Goal: Entertainment & Leisure: Consume media (video, audio)

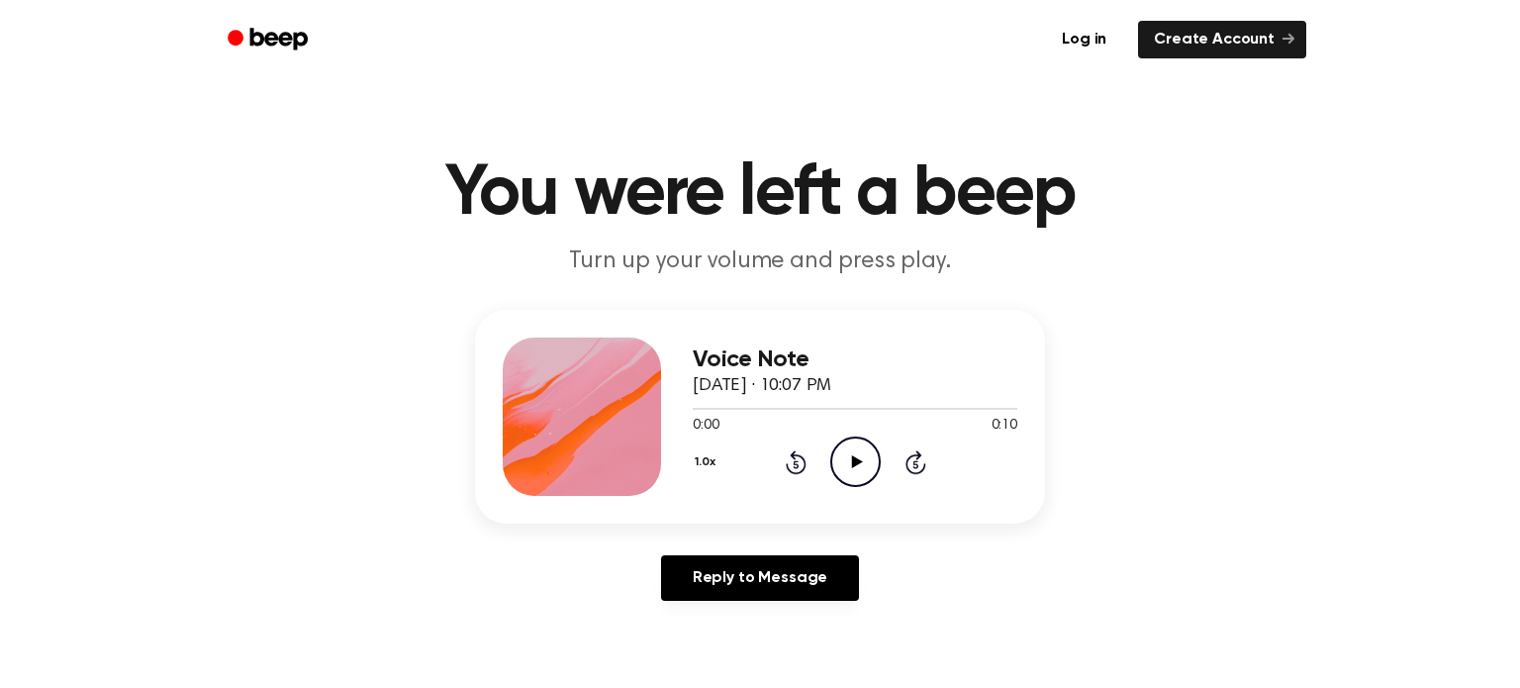
click at [856, 474] on icon "Play Audio" at bounding box center [856, 462] width 50 height 50
click at [840, 448] on icon "Play Audio" at bounding box center [856, 462] width 50 height 50
click at [851, 459] on icon at bounding box center [856, 461] width 11 height 13
click at [850, 477] on icon "Play Audio" at bounding box center [856, 462] width 50 height 50
click at [839, 450] on icon "Play Audio" at bounding box center [856, 462] width 50 height 50
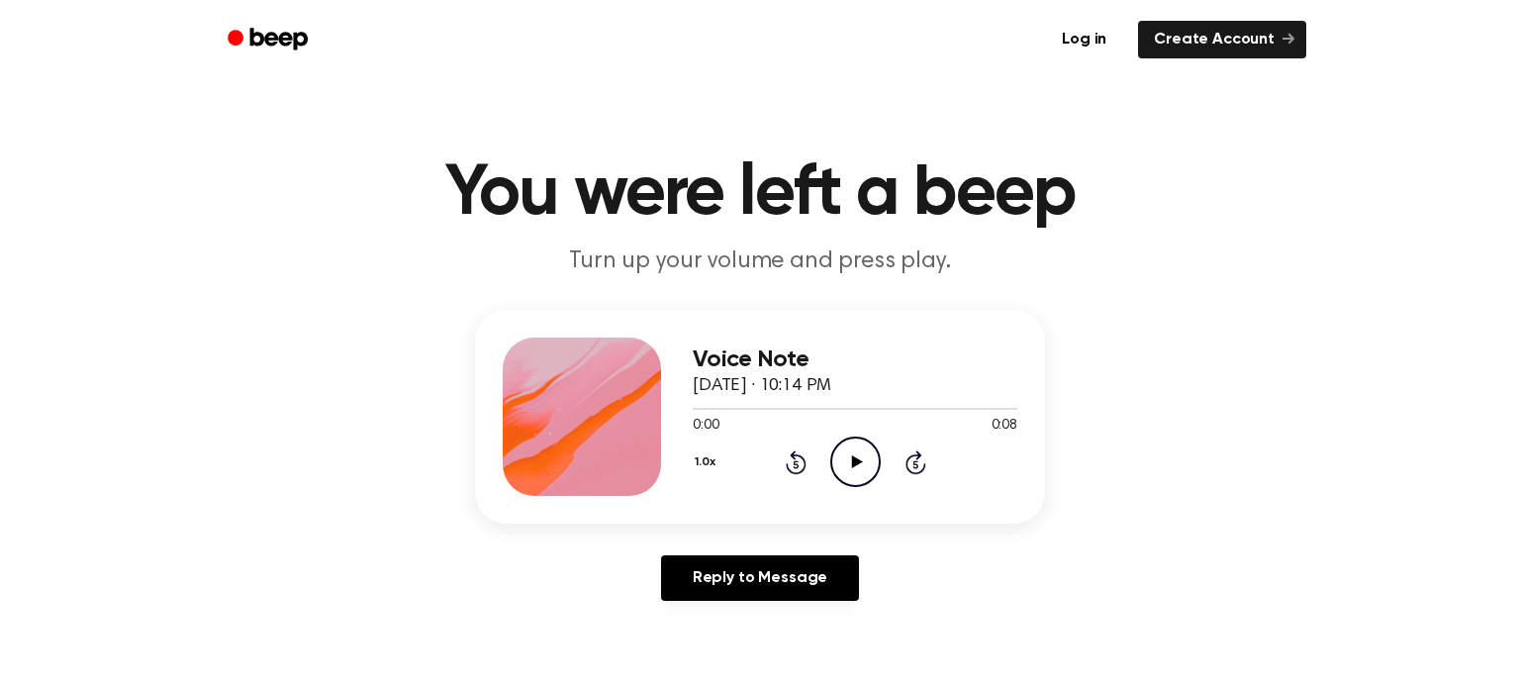
click at [862, 454] on icon "Play Audio" at bounding box center [856, 462] width 50 height 50
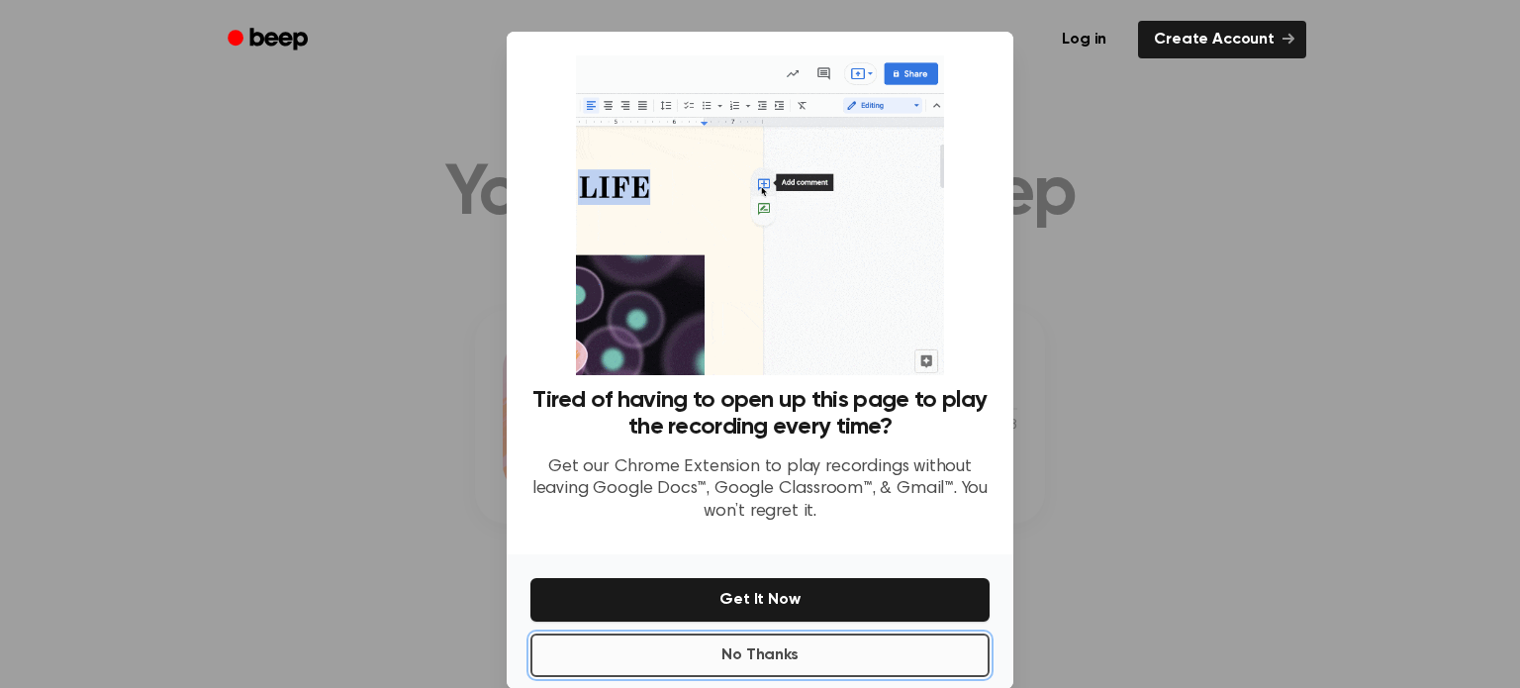
click at [860, 646] on button "No Thanks" at bounding box center [760, 656] width 459 height 44
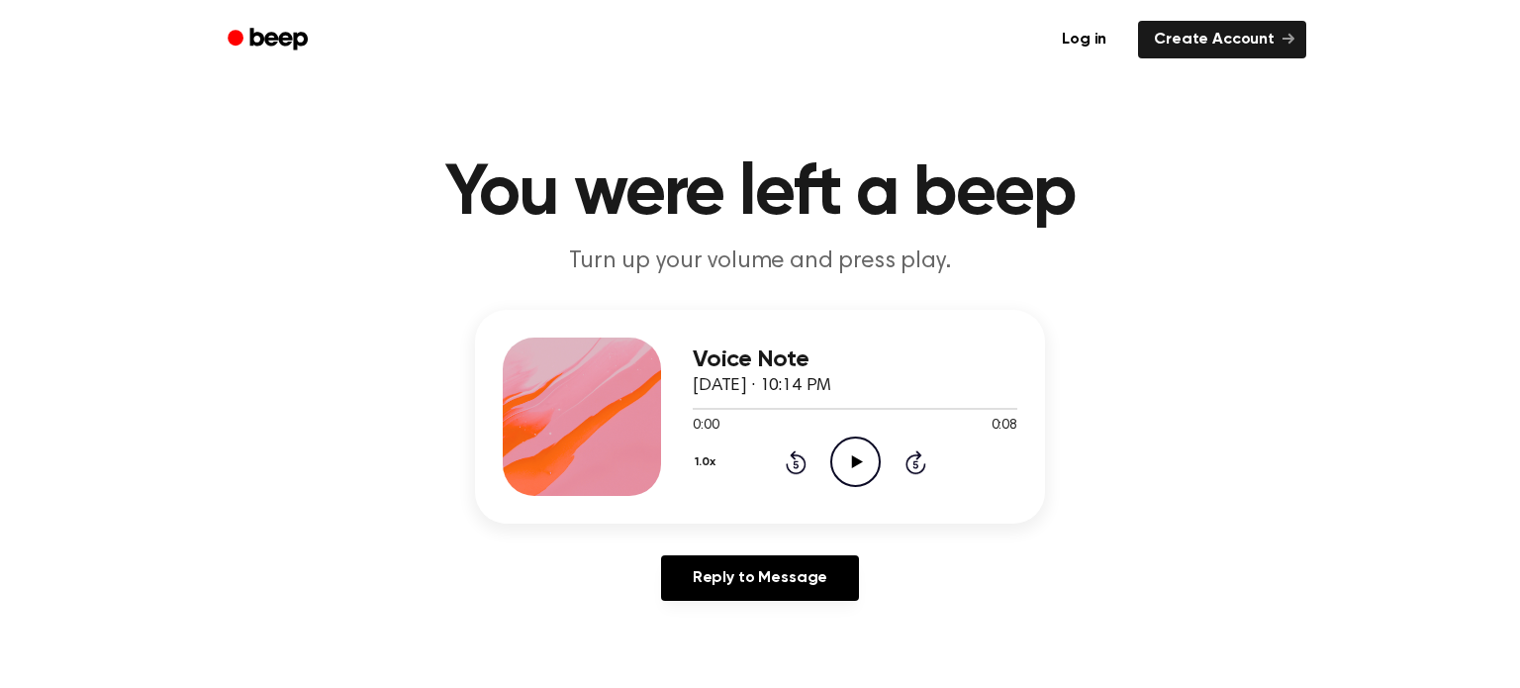
click at [849, 467] on icon "Play Audio" at bounding box center [856, 462] width 50 height 50
click at [849, 450] on icon "Play Audio" at bounding box center [856, 462] width 50 height 50
click at [870, 441] on icon "Play Audio" at bounding box center [856, 462] width 50 height 50
click at [868, 464] on icon "Play Audio" at bounding box center [856, 462] width 50 height 50
click at [855, 446] on icon "Play Audio" at bounding box center [856, 462] width 50 height 50
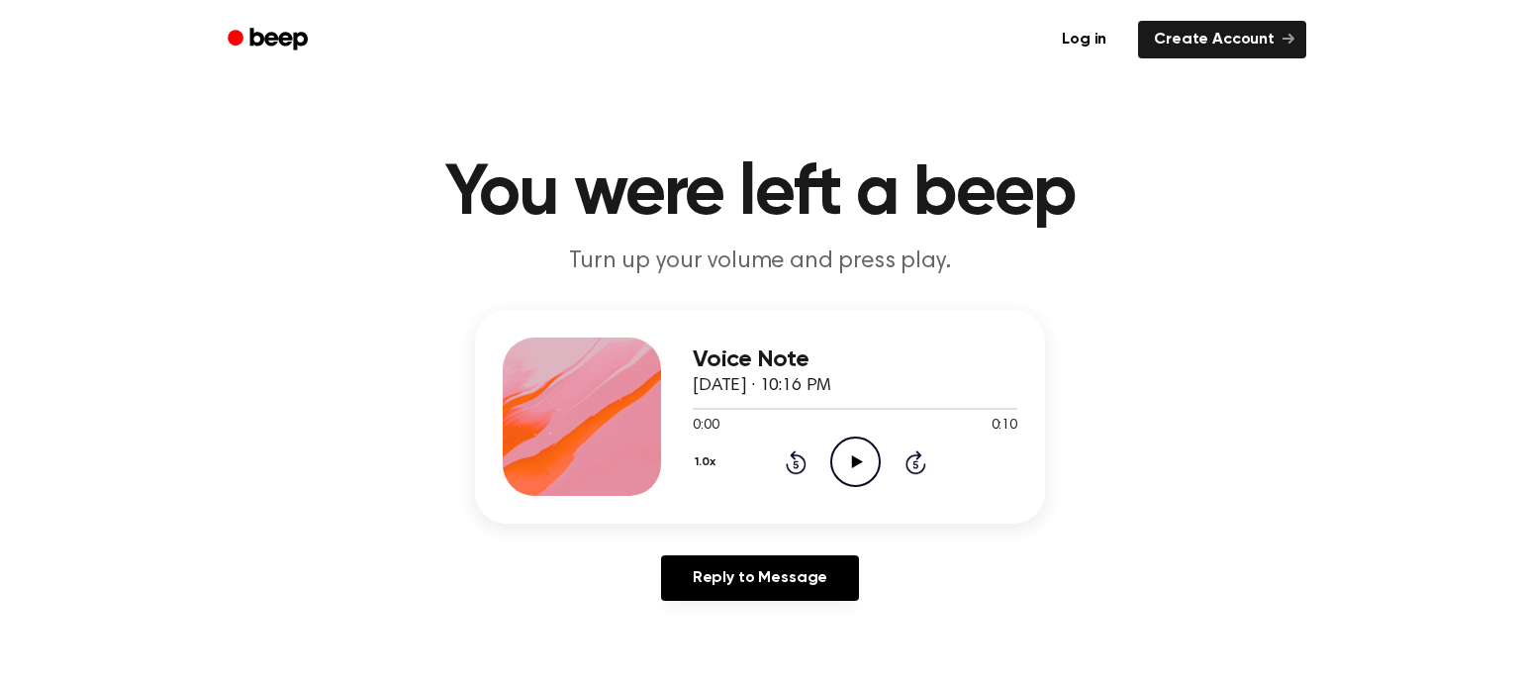
click at [846, 460] on icon "Play Audio" at bounding box center [856, 462] width 50 height 50
click at [868, 454] on icon "Play Audio" at bounding box center [856, 462] width 50 height 50
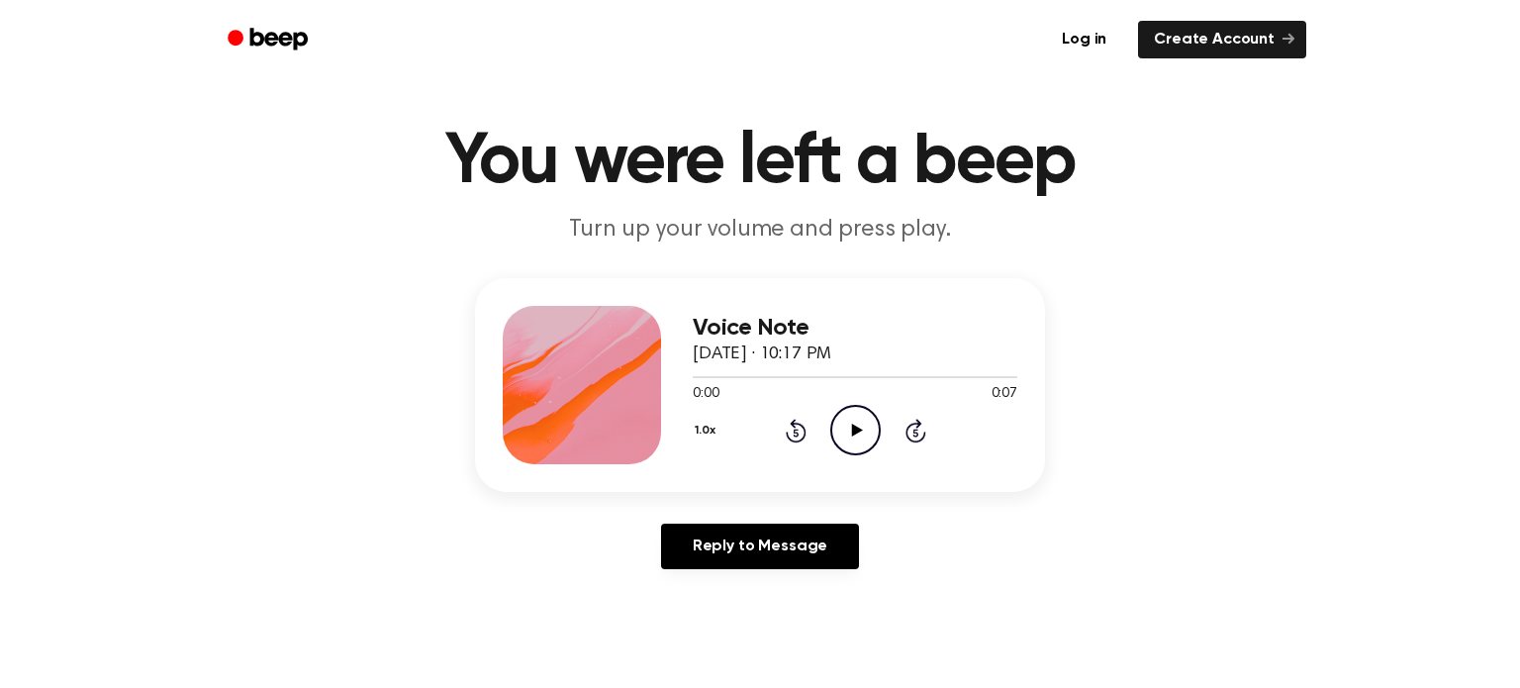
scroll to position [32, 0]
click at [852, 428] on icon at bounding box center [856, 430] width 11 height 13
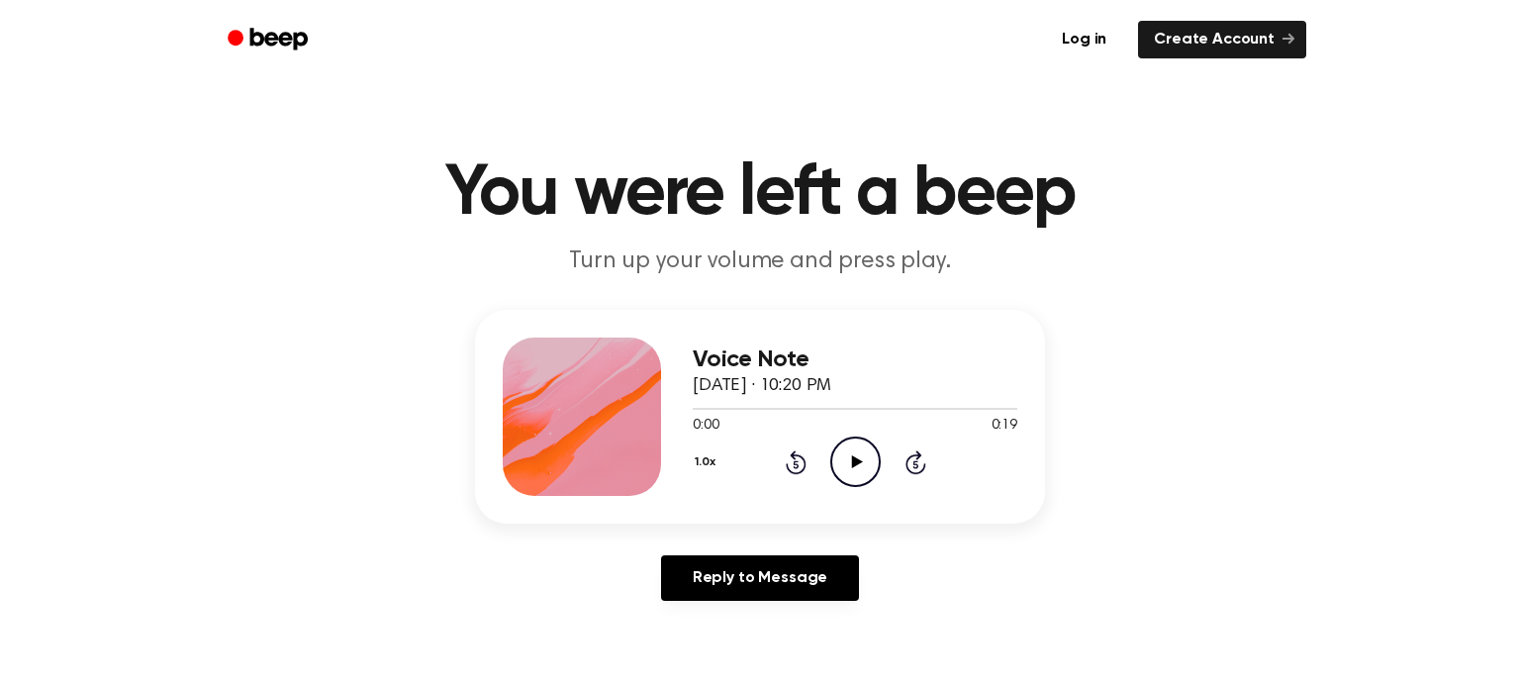
click at [838, 448] on icon "Play Audio" at bounding box center [856, 462] width 50 height 50
